Goal: Information Seeking & Learning: Learn about a topic

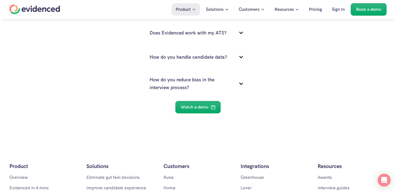
scroll to position [1733, 0]
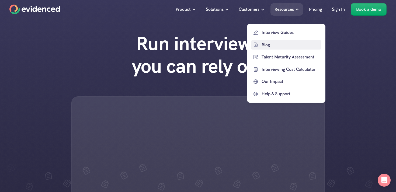
click at [270, 47] on p "Blog" at bounding box center [290, 44] width 58 height 7
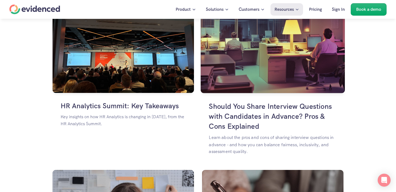
scroll to position [553, 0]
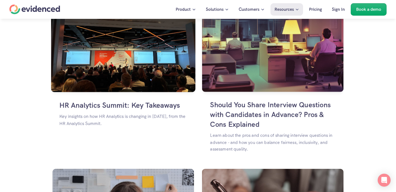
click at [90, 74] on img at bounding box center [123, 47] width 144 height 92
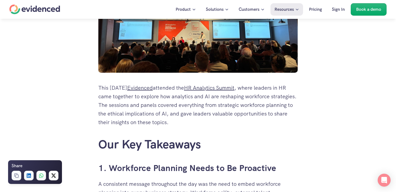
scroll to position [137, 0]
